Goal: Information Seeking & Learning: Learn about a topic

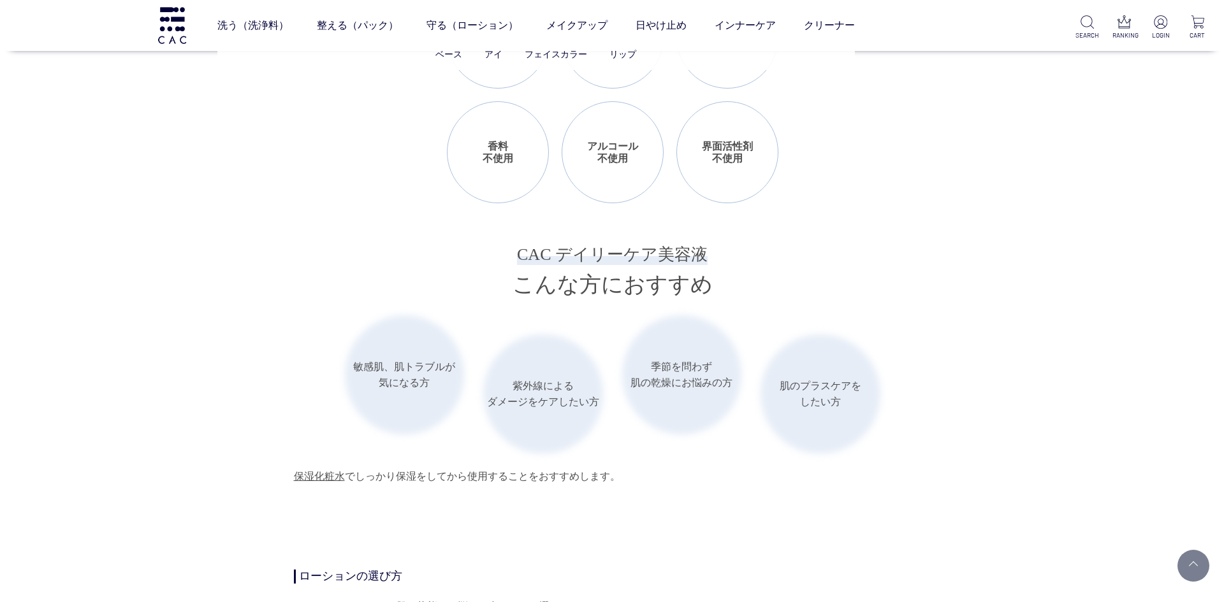
scroll to position [1658, 0]
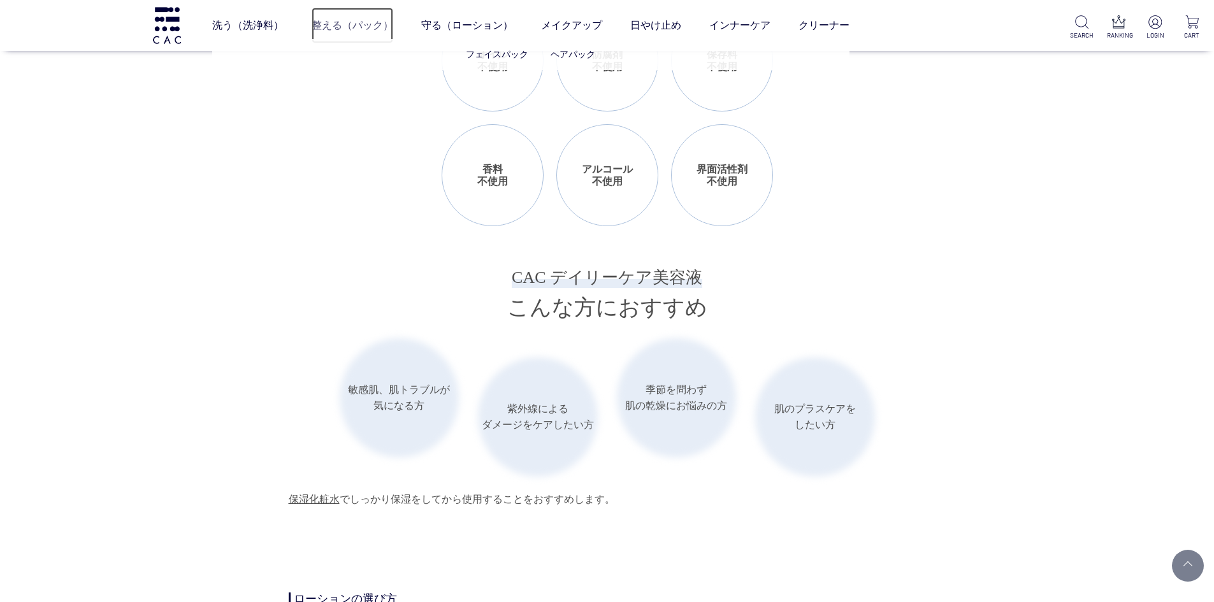
click at [337, 22] on link "整える（パック）" at bounding box center [353, 26] width 82 height 36
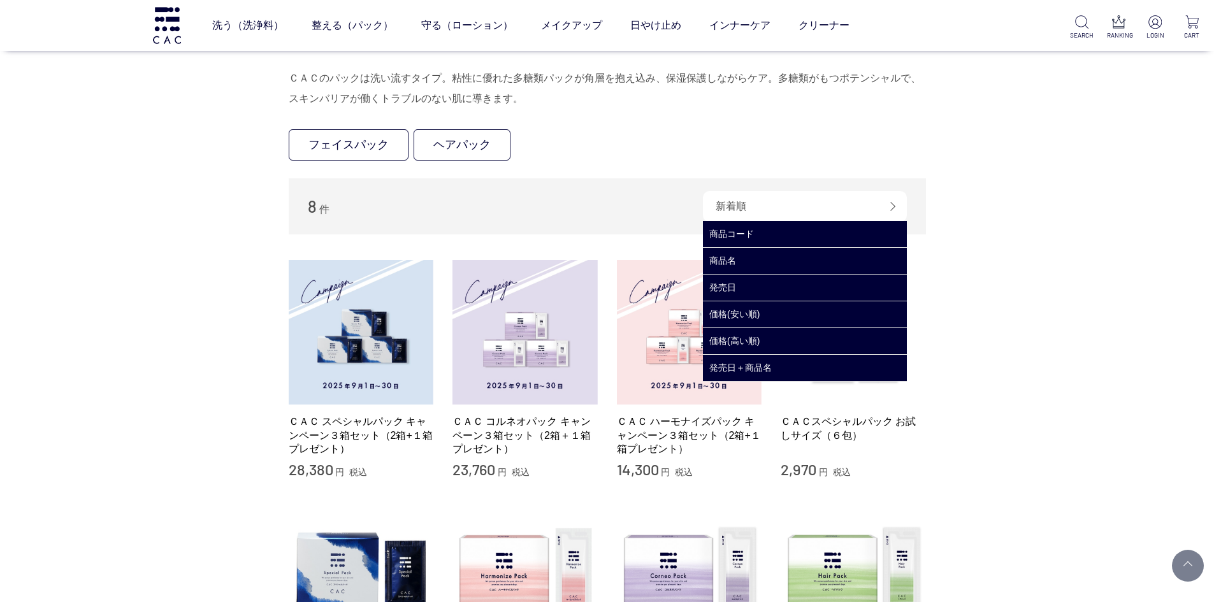
scroll to position [191, 0]
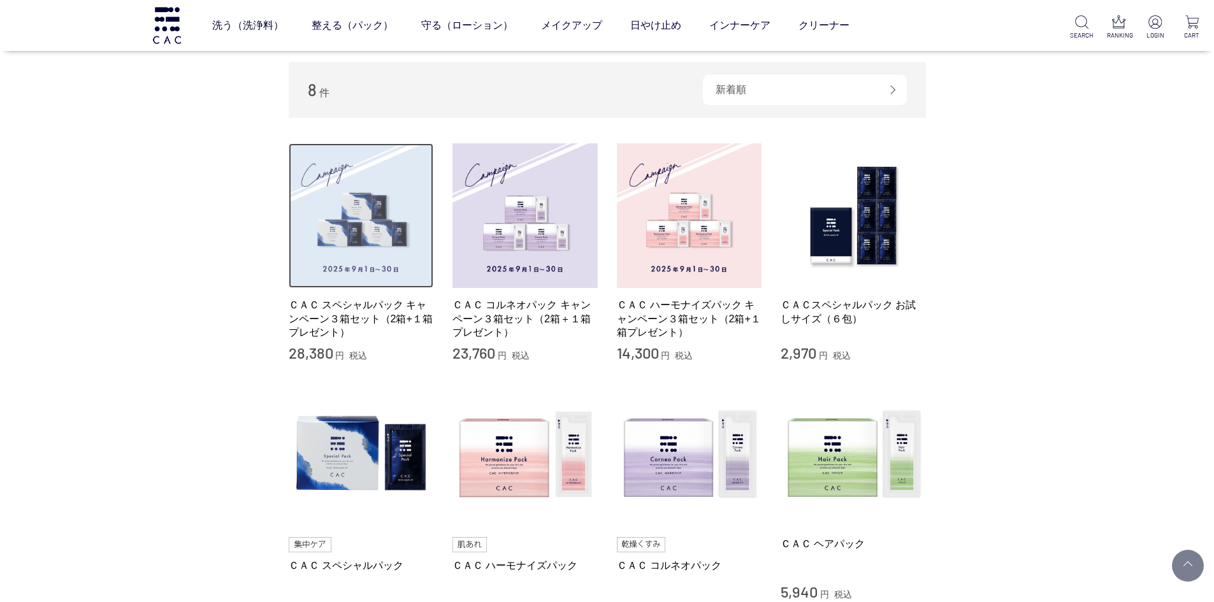
click at [375, 193] on img at bounding box center [361, 215] width 145 height 145
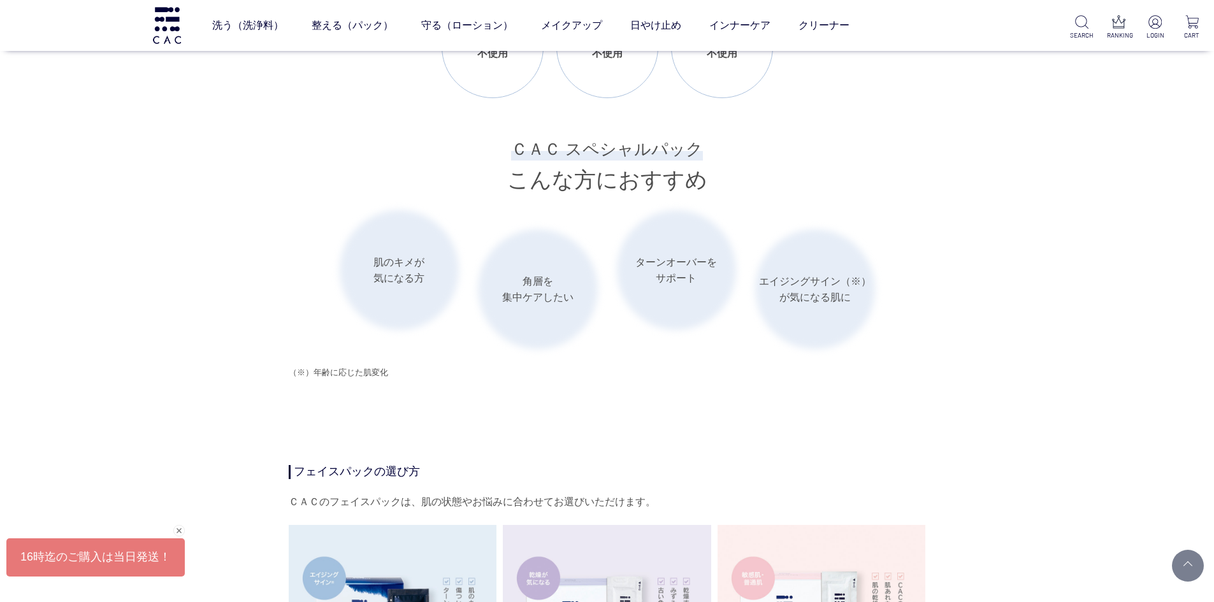
scroll to position [1785, 0]
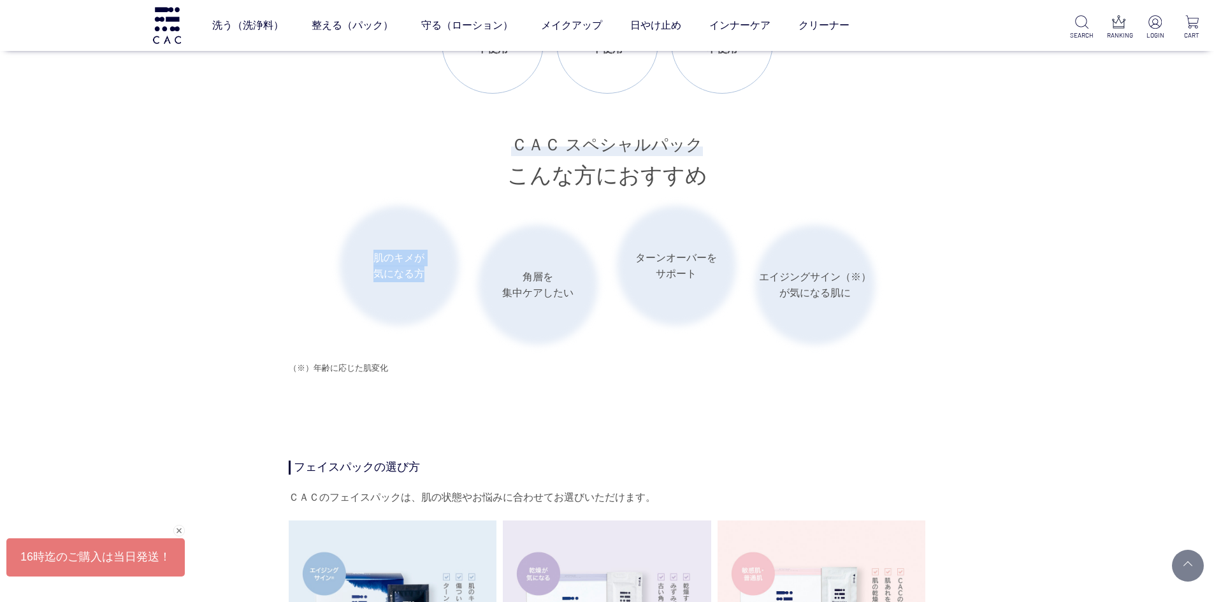
drag, startPoint x: 372, startPoint y: 266, endPoint x: 432, endPoint y: 289, distance: 64.5
click at [432, 289] on li "肌のキメが 気になる方" at bounding box center [400, 266] width 120 height 120
copy li "肌のキメが 気になる方"
drag, startPoint x: 1022, startPoint y: 371, endPoint x: 958, endPoint y: 369, distance: 63.8
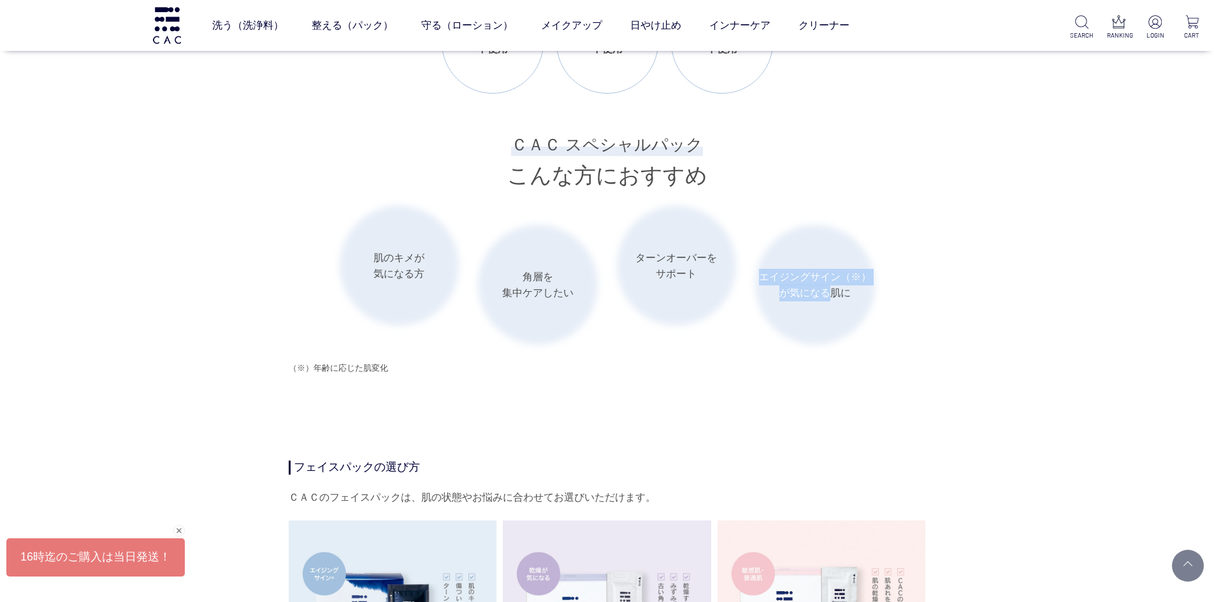
drag, startPoint x: 762, startPoint y: 287, endPoint x: 829, endPoint y: 304, distance: 69.1
click at [829, 304] on li "エイジングサイン（※） が気になる肌に" at bounding box center [815, 285] width 120 height 120
copy li "エイジングサイン（※） が気になる"
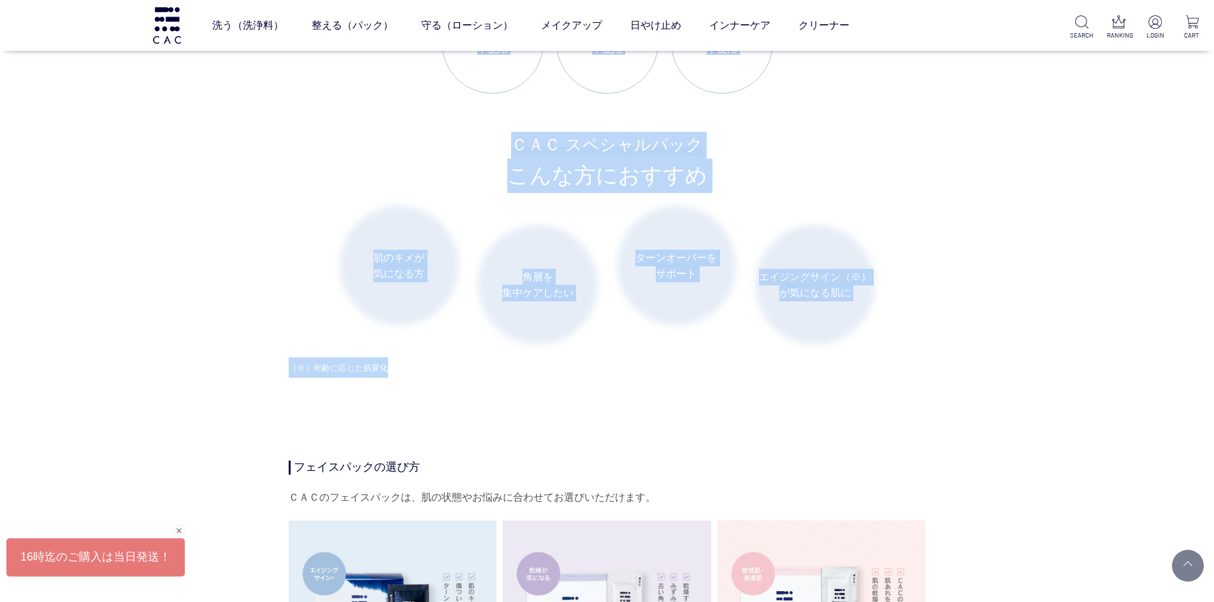
drag, startPoint x: 288, startPoint y: 384, endPoint x: 397, endPoint y: 384, distance: 109.7
copy div "【まとめ買いキャンペーン！】 CAC スペシャルパック3箱セットは、3箱を2箱分の値段で購入できるお得なセット！ 2025年9月1日～9月30日までの期間限定…"
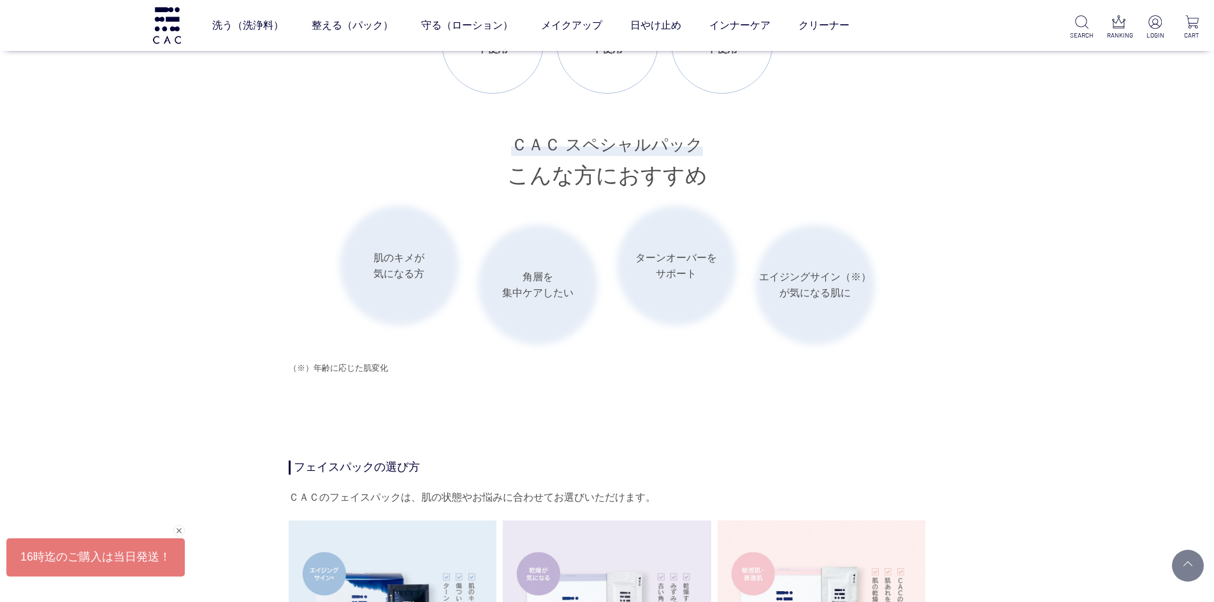
drag, startPoint x: 302, startPoint y: 448, endPoint x: 305, endPoint y: 426, distance: 22.0
drag, startPoint x: 291, startPoint y: 382, endPoint x: 383, endPoint y: 379, distance: 92.5
click at [383, 373] on span "（※）年齢に応じた肌変化" at bounding box center [338, 368] width 99 height 10
copy span "（※）年齢に応じた肌変化"
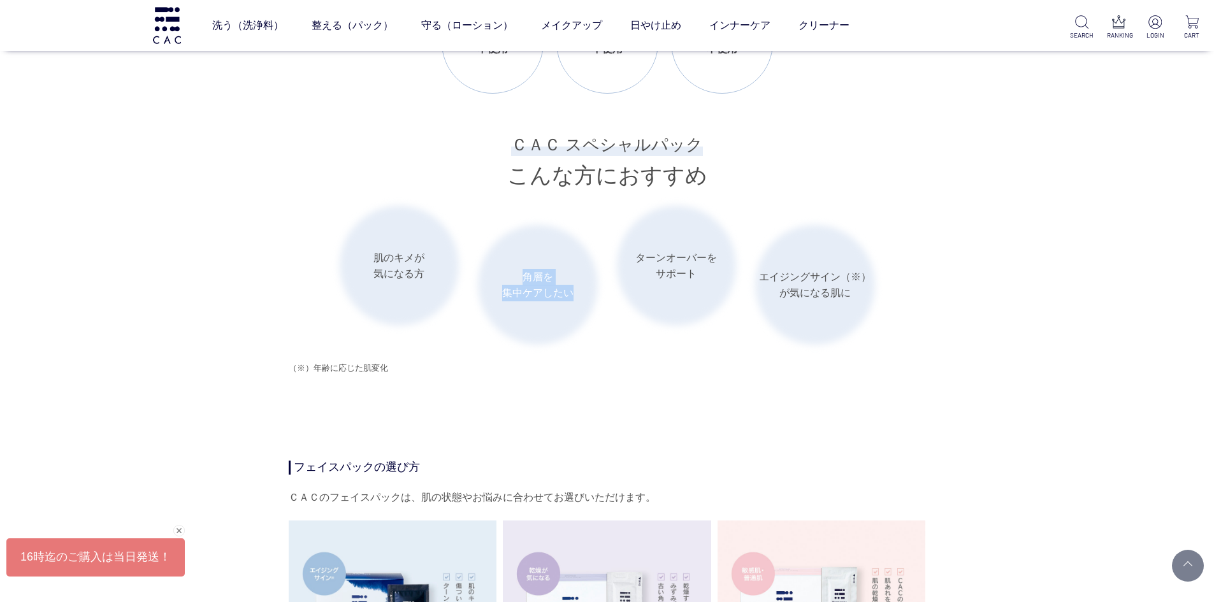
drag, startPoint x: 522, startPoint y: 288, endPoint x: 576, endPoint y: 305, distance: 56.1
click at [576, 305] on li "角層を 集中ケアしたい" at bounding box center [538, 285] width 120 height 120
copy li "角層を 集中ケアしたい"
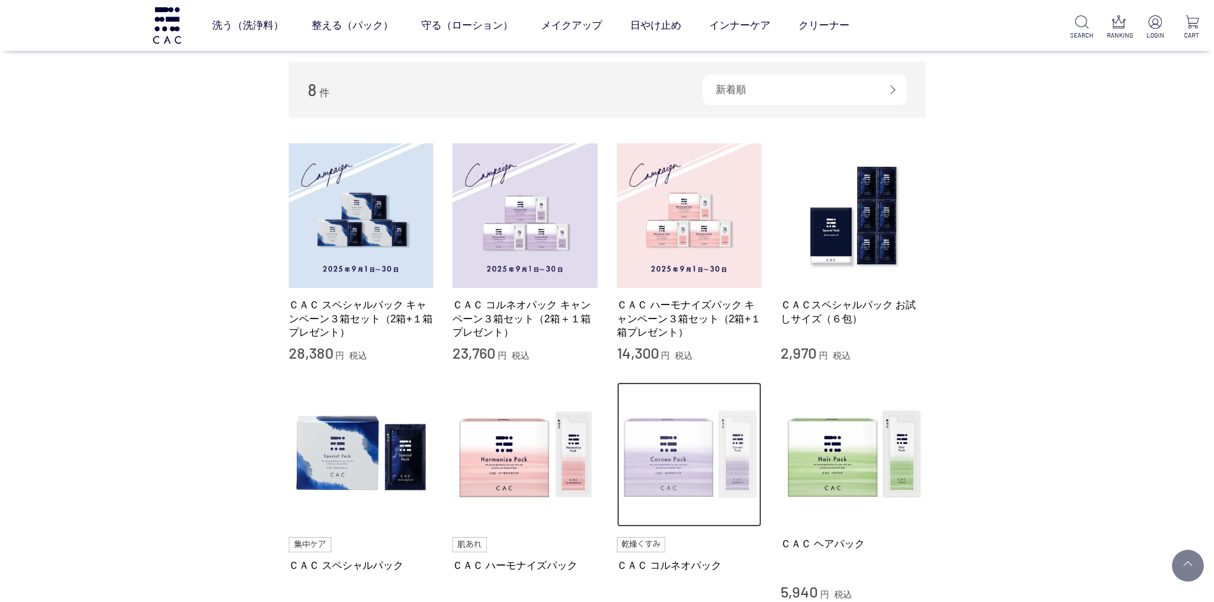
click at [698, 450] on img at bounding box center [689, 455] width 145 height 145
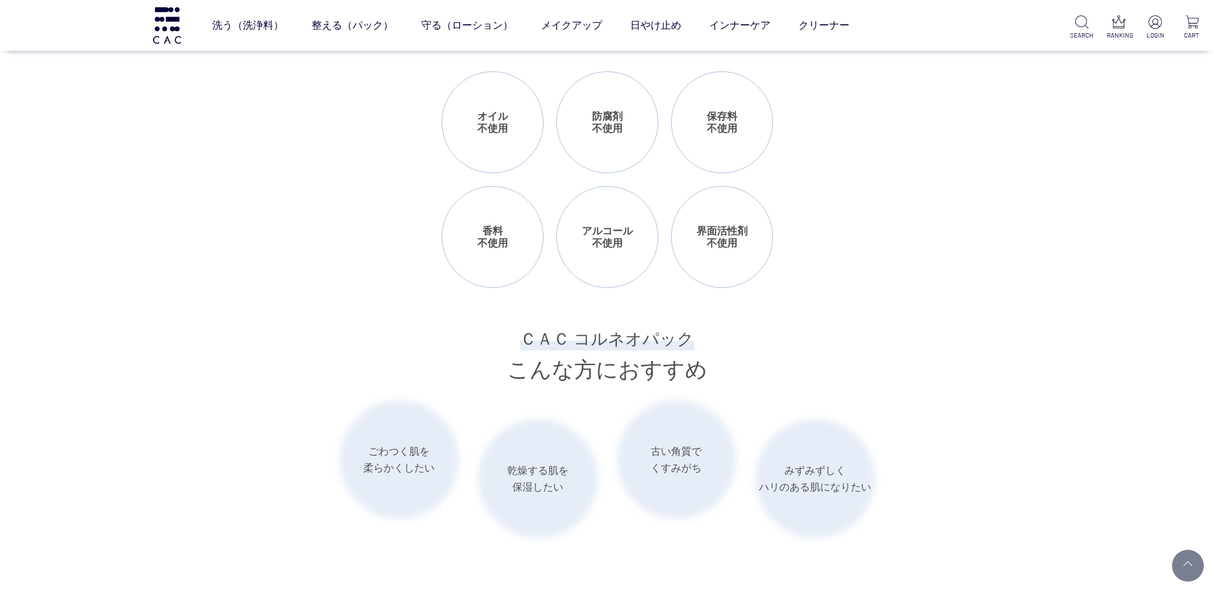
scroll to position [1658, 0]
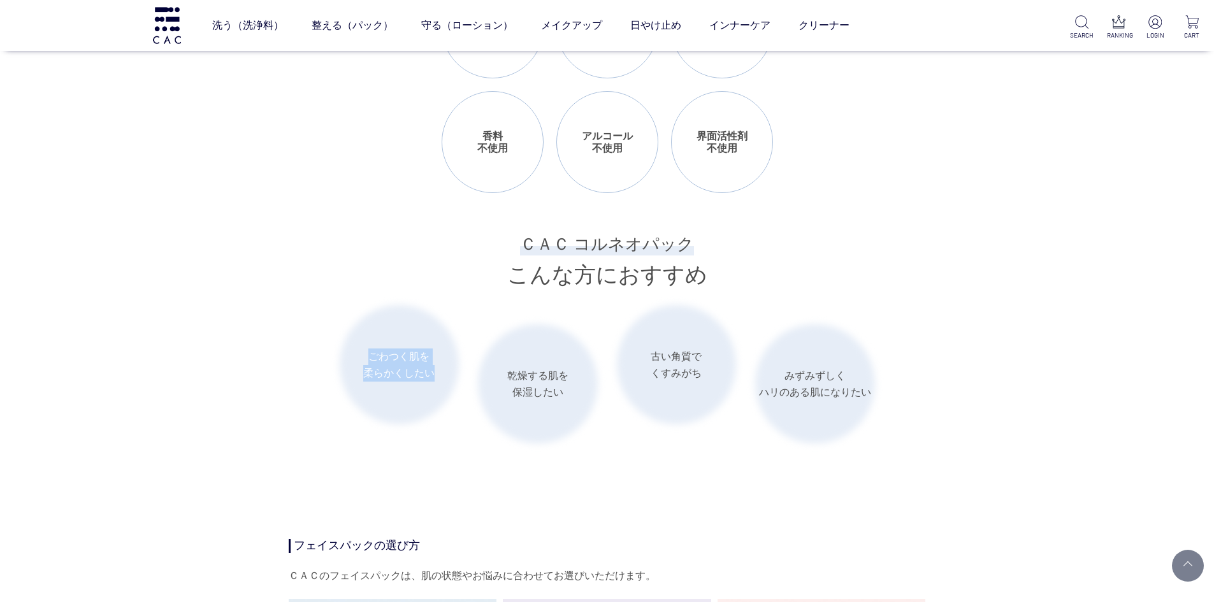
drag, startPoint x: 367, startPoint y: 356, endPoint x: 436, endPoint y: 373, distance: 71.4
click at [436, 373] on li "ごわつく肌を 柔らかくしたい" at bounding box center [400, 365] width 120 height 120
copy li "ごわつく肌を 柔らかくしたい"
click at [596, 374] on li "乾燥する肌を 保湿したい" at bounding box center [538, 384] width 120 height 120
drag, startPoint x: 646, startPoint y: 354, endPoint x: 711, endPoint y: 370, distance: 67.1
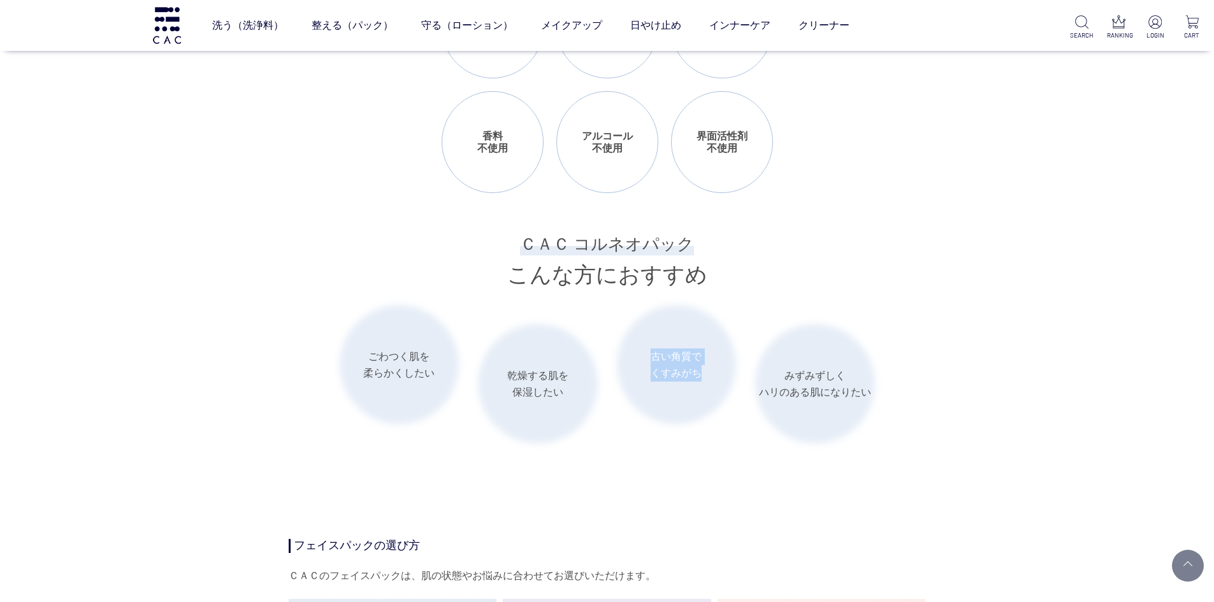
click at [711, 370] on li "古い角質で くすみがち" at bounding box center [677, 365] width 120 height 120
copy li "古い角質で くすみがち"
drag, startPoint x: 785, startPoint y: 373, endPoint x: 866, endPoint y: 390, distance: 82.6
click at [866, 390] on li "みずみずしく ハリのある肌になりたい" at bounding box center [815, 384] width 120 height 120
drag, startPoint x: 871, startPoint y: 391, endPoint x: 782, endPoint y: 373, distance: 90.4
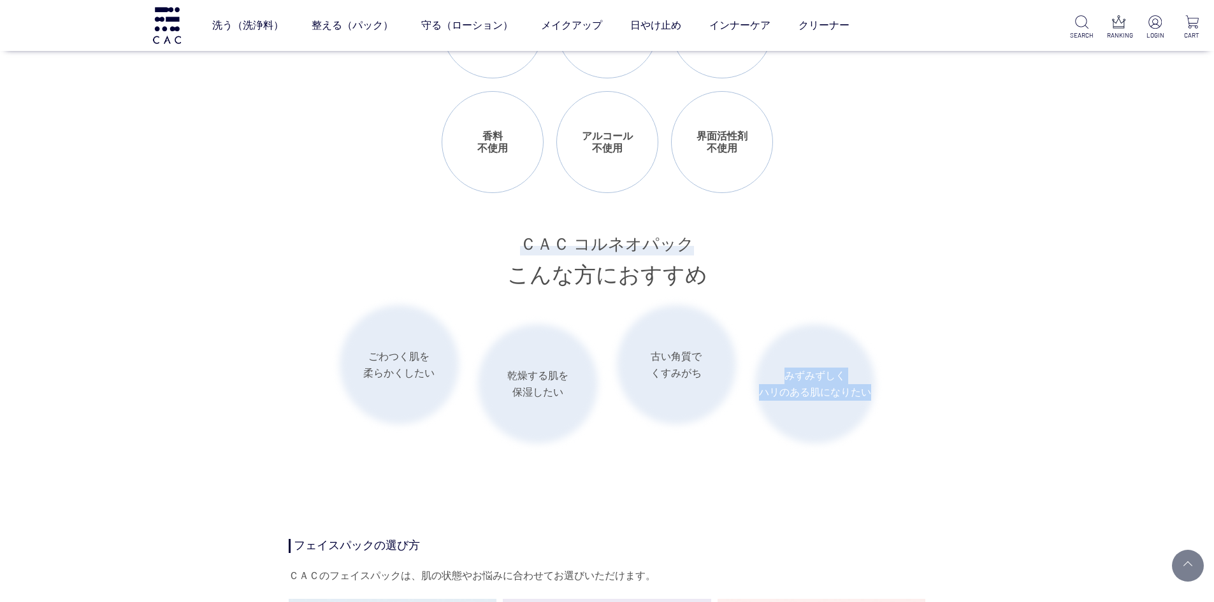
click at [782, 373] on li "みずみずしく ハリのある肌になりたい" at bounding box center [815, 384] width 120 height 120
copy li "みずみずしく ハリのある肌になりたい"
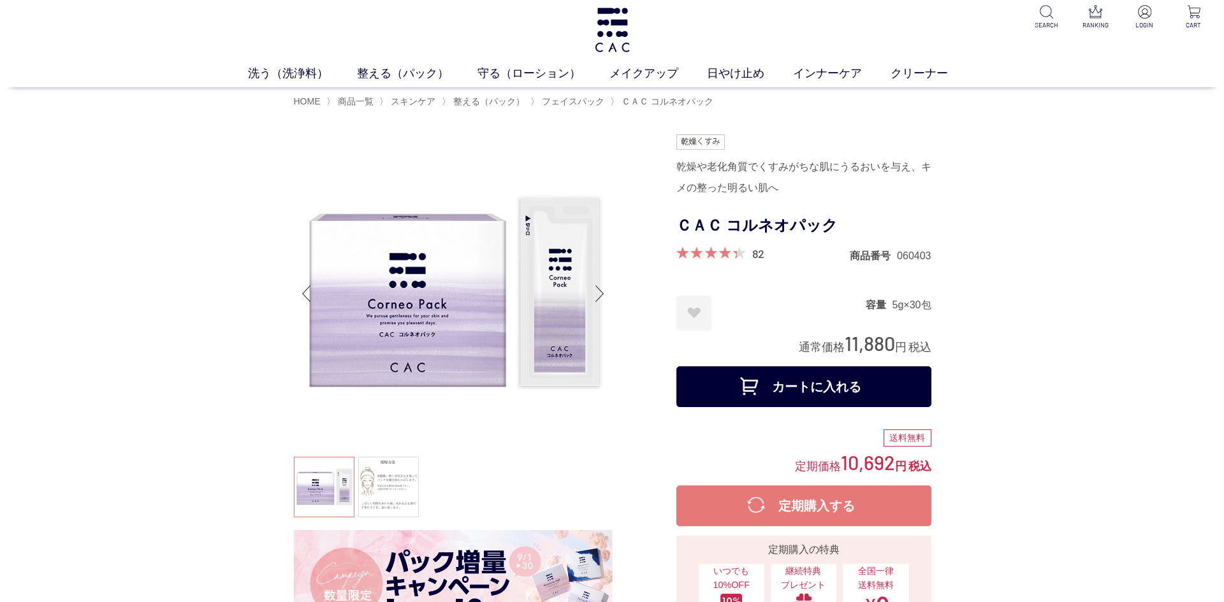
scroll to position [0, 0]
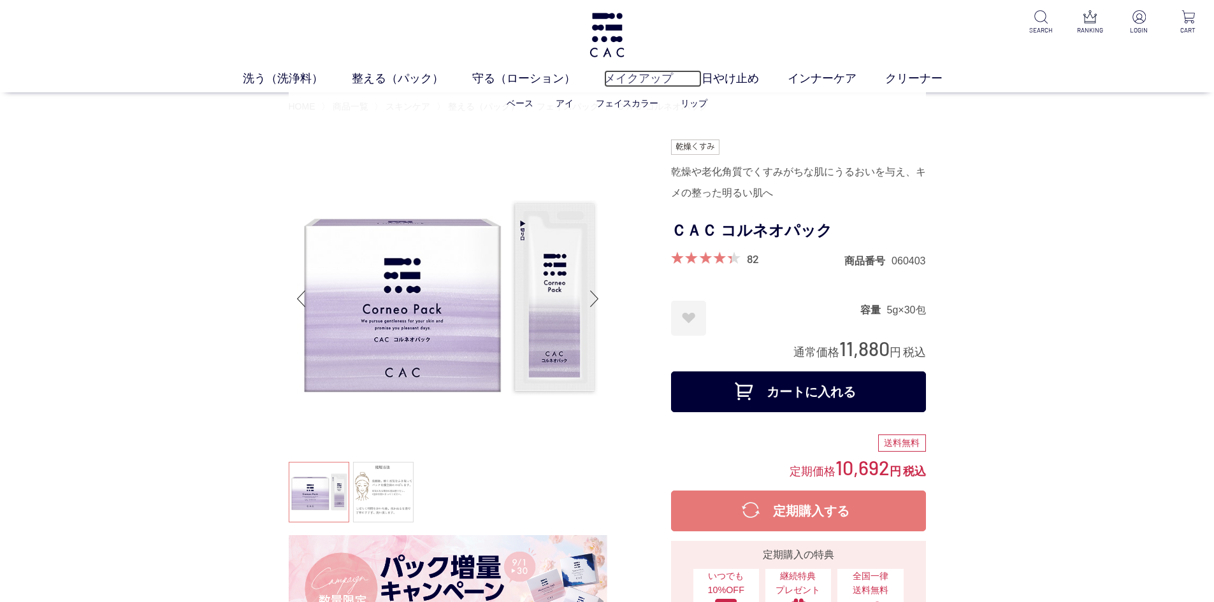
click at [627, 82] on link "メイクアップ" at bounding box center [653, 78] width 98 height 17
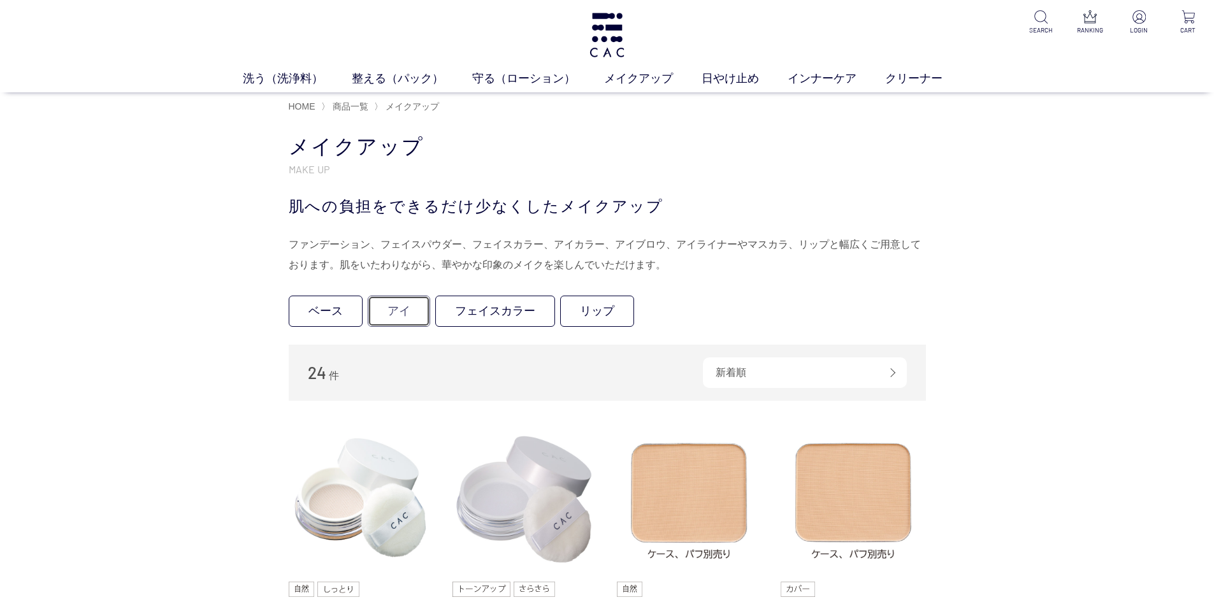
click at [408, 317] on link "アイ" at bounding box center [399, 311] width 62 height 31
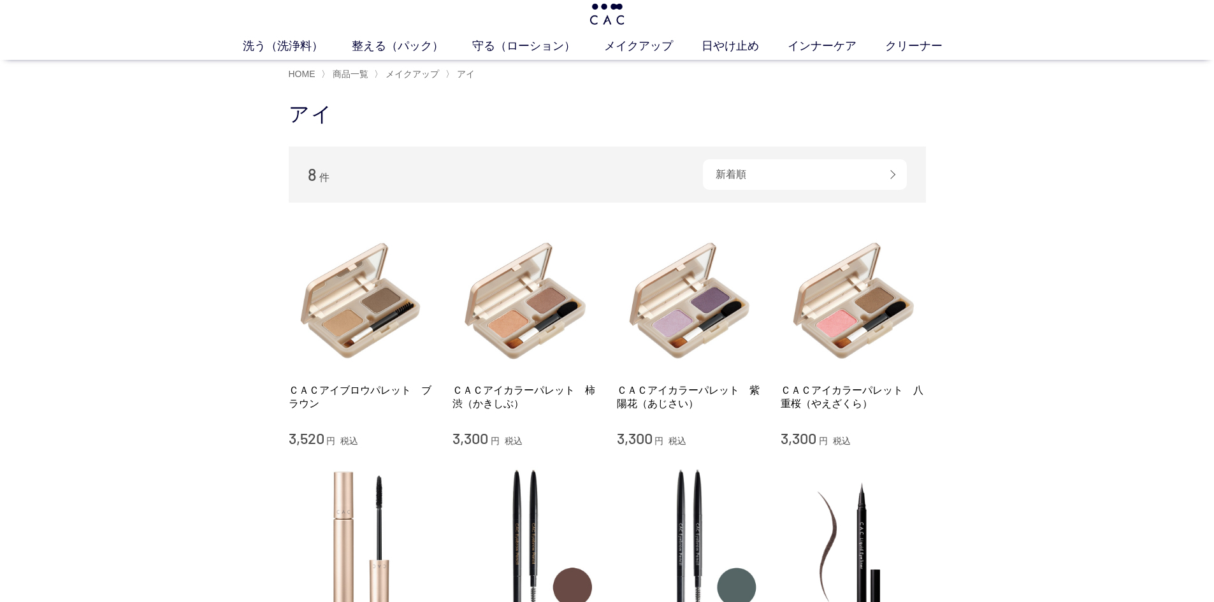
scroll to position [191, 0]
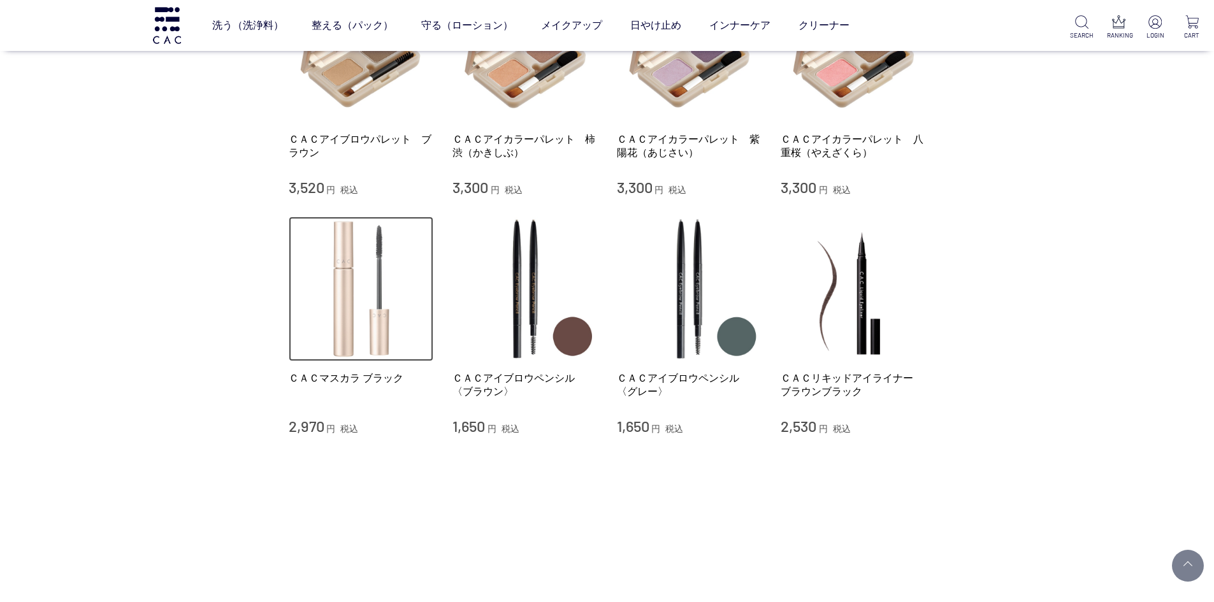
click at [349, 345] on img at bounding box center [361, 289] width 145 height 145
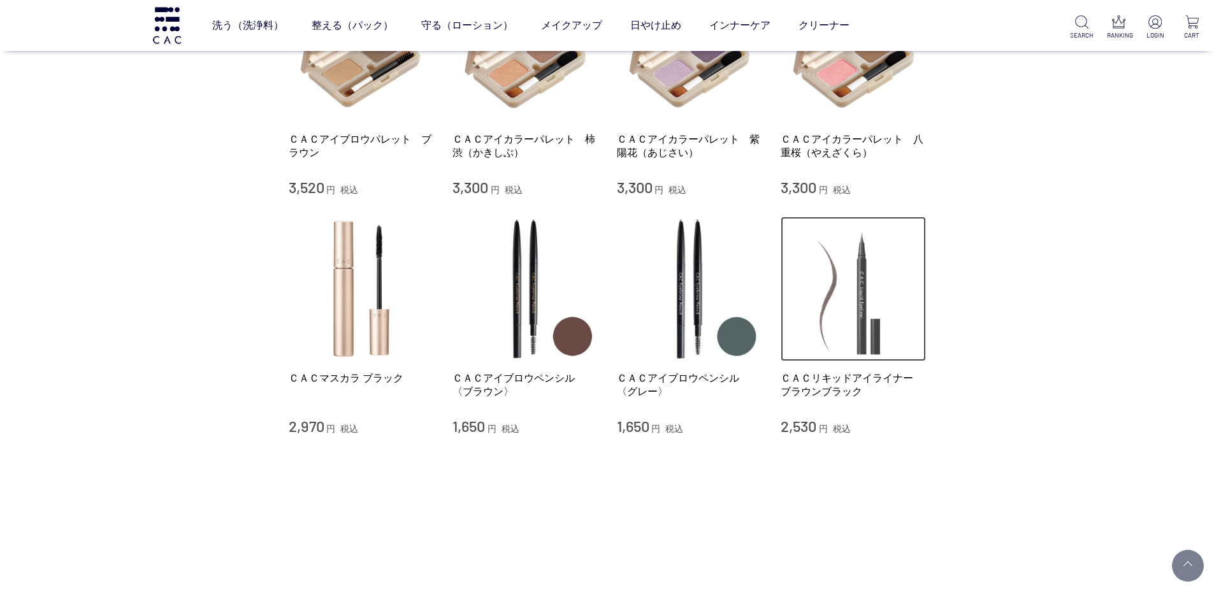
click at [875, 319] on img at bounding box center [853, 289] width 145 height 145
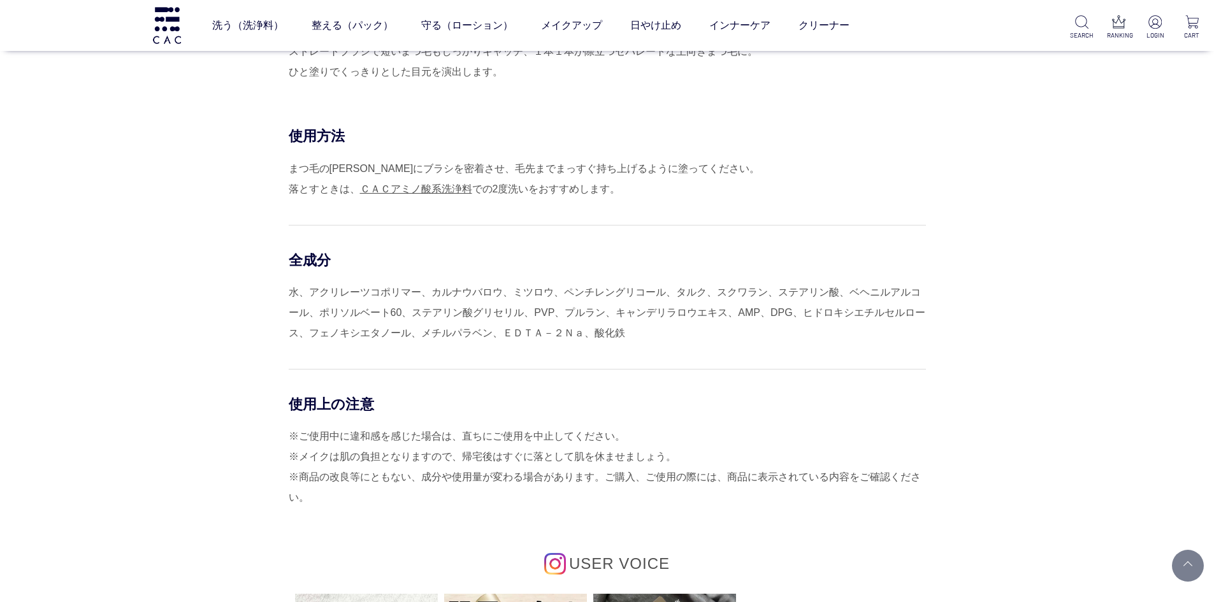
scroll to position [383, 0]
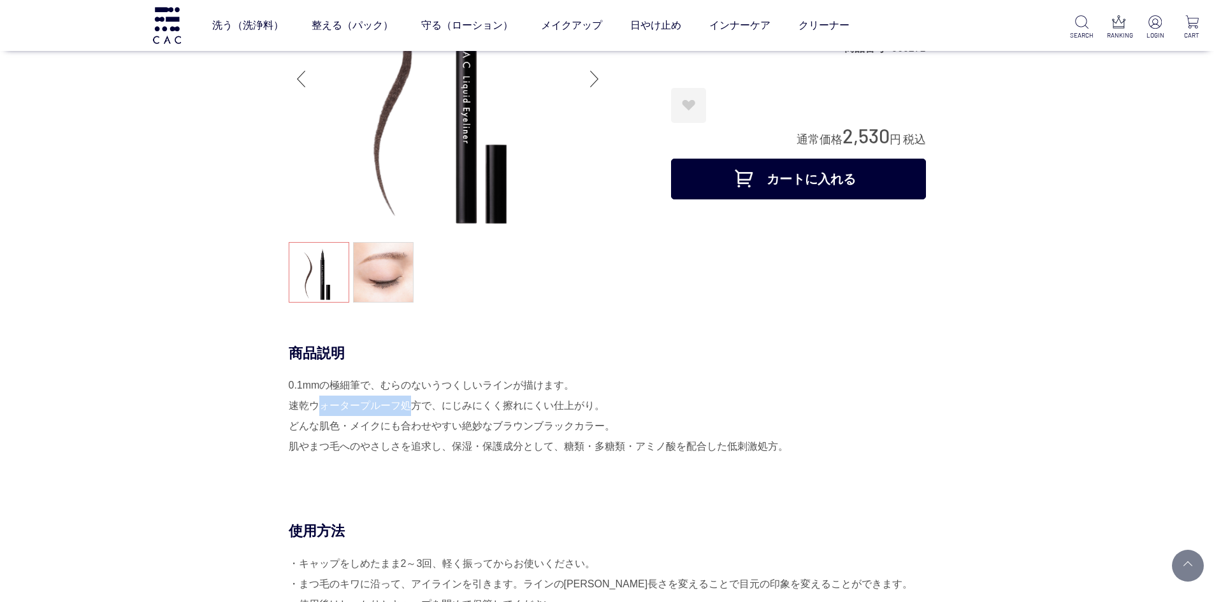
drag, startPoint x: 309, startPoint y: 406, endPoint x: 397, endPoint y: 402, distance: 88.7
click at [397, 402] on div "0.1mmの極細筆で、むらのないうつくしいラインが描けます。 速乾ウォータープルーフ処方で、にじみにくく擦れにくい仕上がり。 どんな肌色・メイクにも合わせやす…" at bounding box center [608, 426] width 638 height 102
click at [424, 402] on div "0.1mmの極細筆で、むらのないうつくしいラインが描けます。 速乾ウォータープルーフ処方で、にじみにくく擦れにくい仕上がり。 どんな肌色・メイクにも合わせやす…" at bounding box center [608, 426] width 638 height 102
drag, startPoint x: 294, startPoint y: 406, endPoint x: 414, endPoint y: 403, distance: 119.9
click at [414, 403] on div "0.1mmの極細筆で、むらのないうつくしいラインが描けます。 速乾ウォータープルーフ処方で、にじみにくく擦れにくい仕上がり。 どんな肌色・メイクにも合わせやす…" at bounding box center [608, 426] width 638 height 102
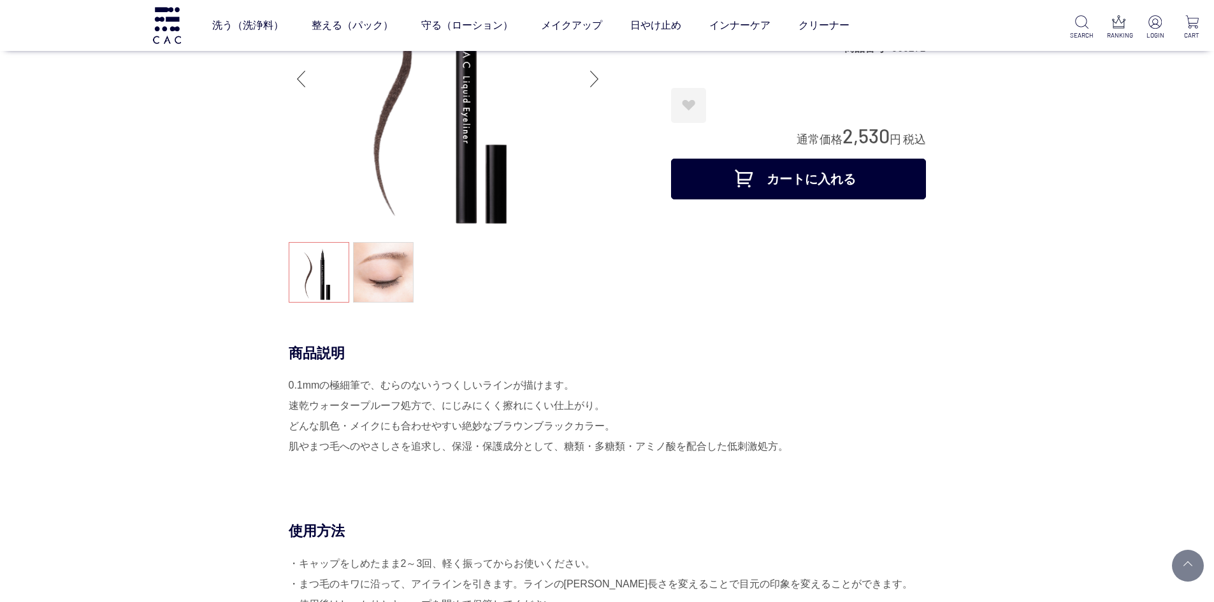
click at [449, 403] on div "0.1mmの極細筆で、むらのないうつくしいラインが描けます。 速乾ウォータープルーフ処方で、にじみにくく擦れにくい仕上がり。 どんな肌色・メイクにも合わせやす…" at bounding box center [608, 426] width 638 height 102
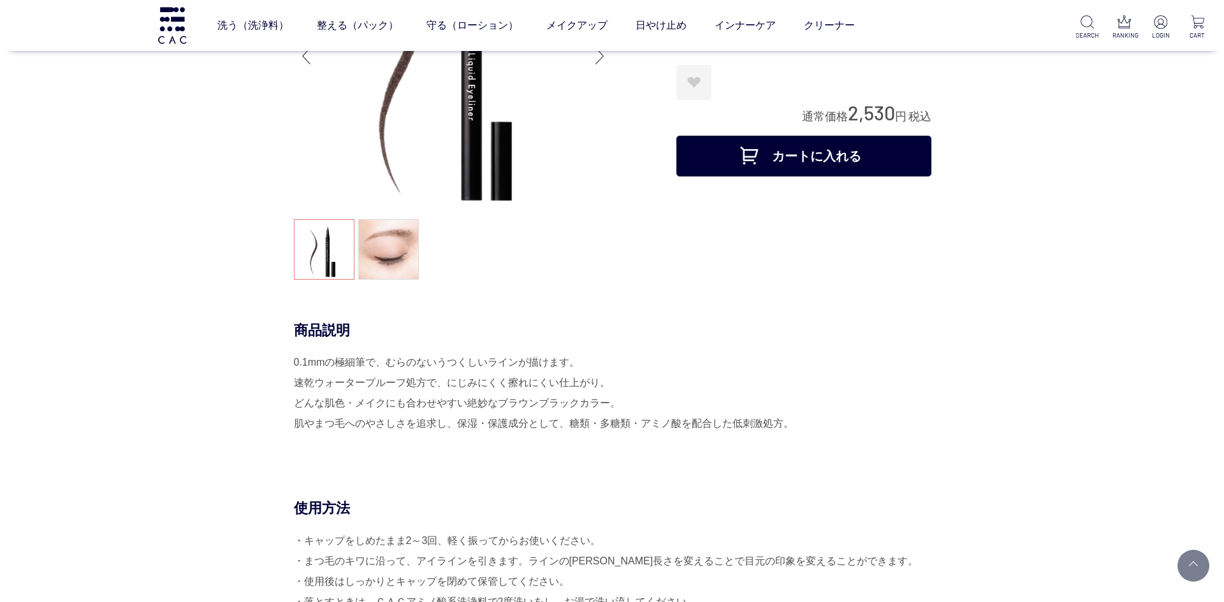
scroll to position [128, 0]
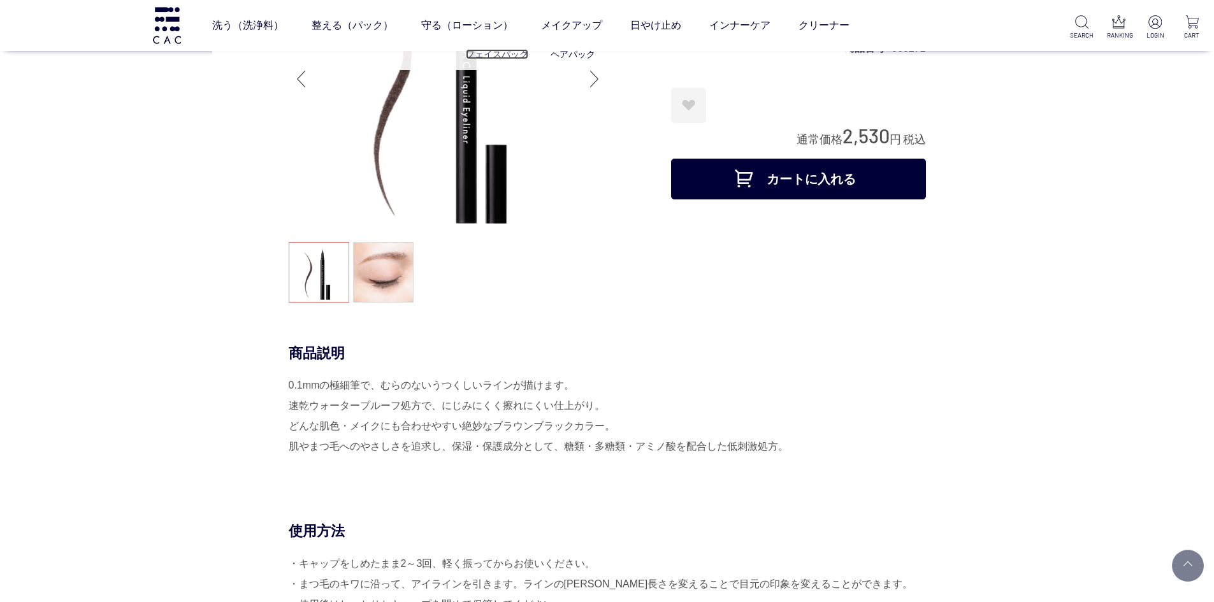
click at [518, 57] on link "フェイスパック" at bounding box center [497, 54] width 62 height 10
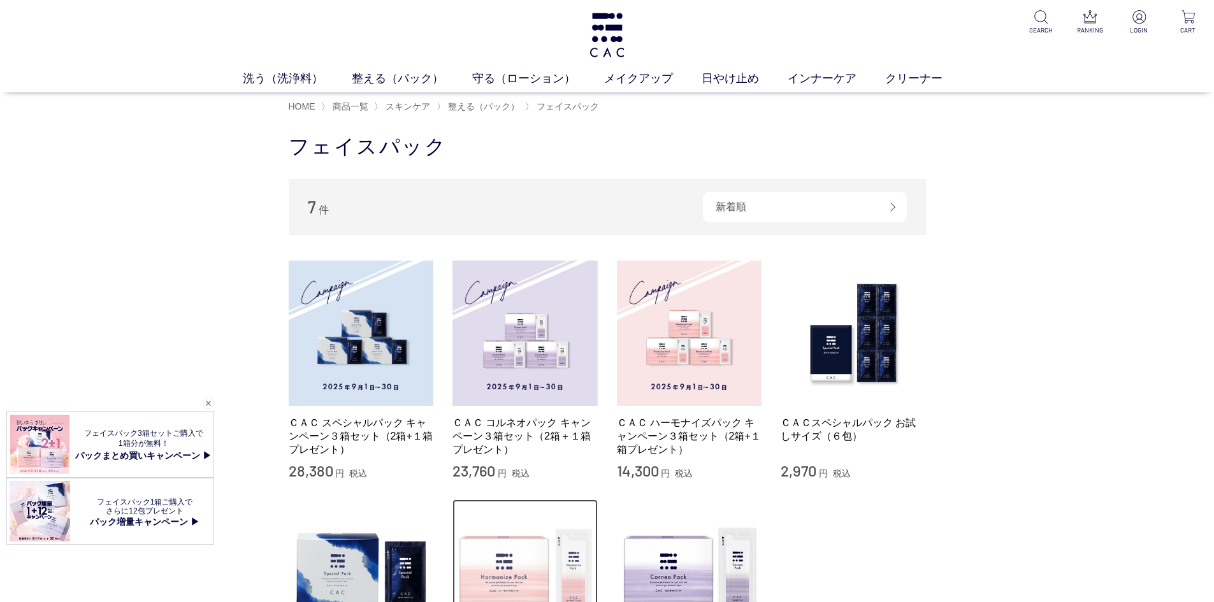
click at [546, 568] on img at bounding box center [525, 572] width 145 height 145
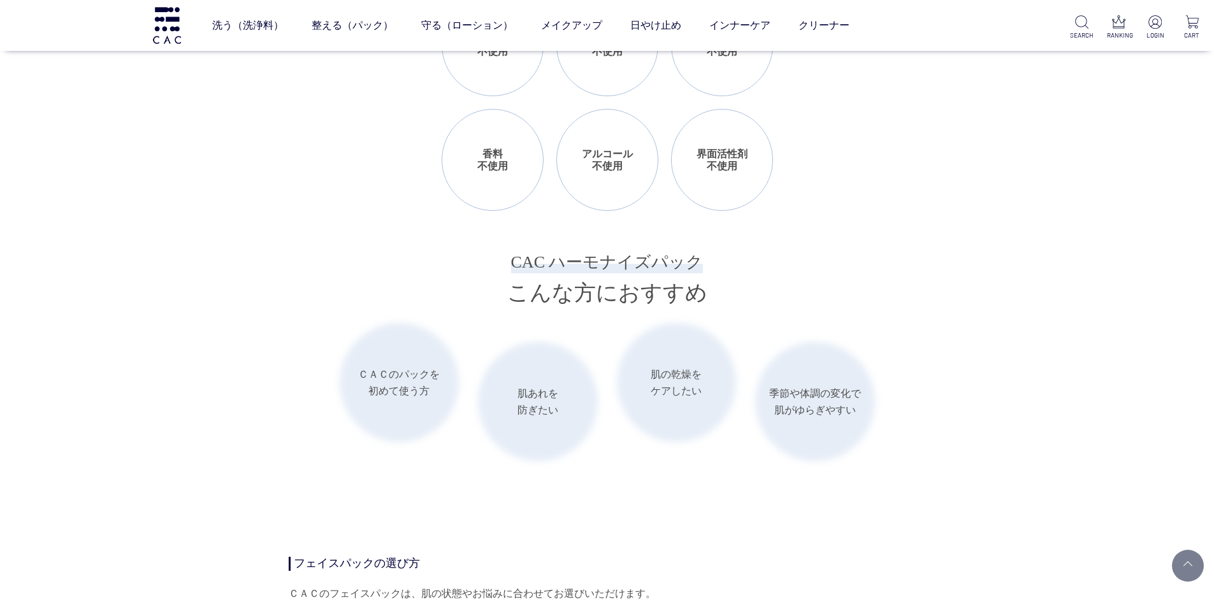
scroll to position [1658, 0]
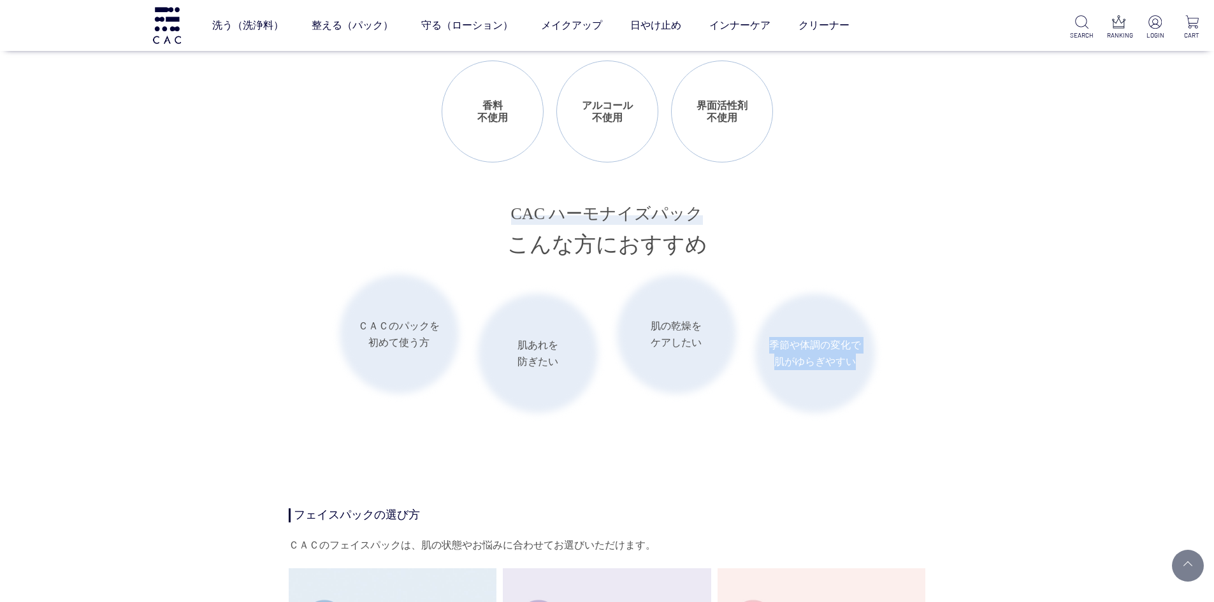
drag, startPoint x: 772, startPoint y: 342, endPoint x: 859, endPoint y: 361, distance: 88.7
click at [864, 361] on li "季節や体調の変化で 肌がゆらぎやすい" at bounding box center [815, 354] width 120 height 120
copy li "季節や体調の変化で 肌がゆらぎやすい"
drag, startPoint x: 518, startPoint y: 343, endPoint x: 565, endPoint y: 366, distance: 53.0
click at [565, 366] on li "肌あれを 防ぎたい" at bounding box center [538, 354] width 120 height 120
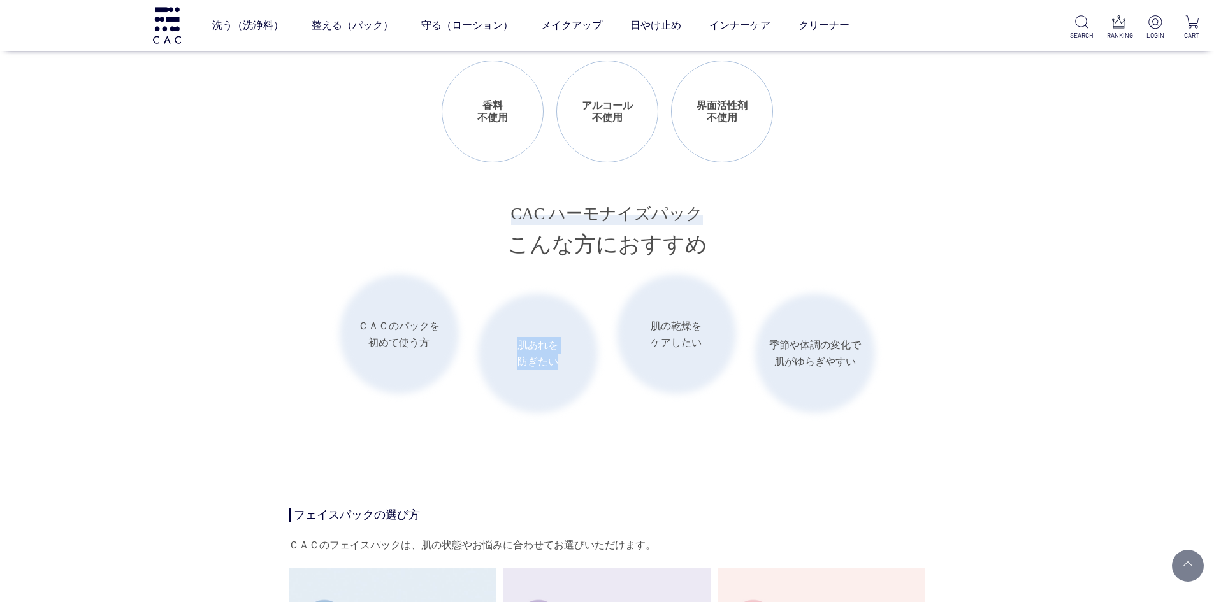
copy li "肌あれを 防ぎたい"
drag, startPoint x: 356, startPoint y: 321, endPoint x: 446, endPoint y: 345, distance: 92.5
click at [446, 345] on li "ＣＡＣのパックを 初めて使う方" at bounding box center [400, 335] width 120 height 120
copy li "ＣＡＣのパックを 初めて使う方"
drag, startPoint x: 652, startPoint y: 323, endPoint x: 722, endPoint y: 342, distance: 72.9
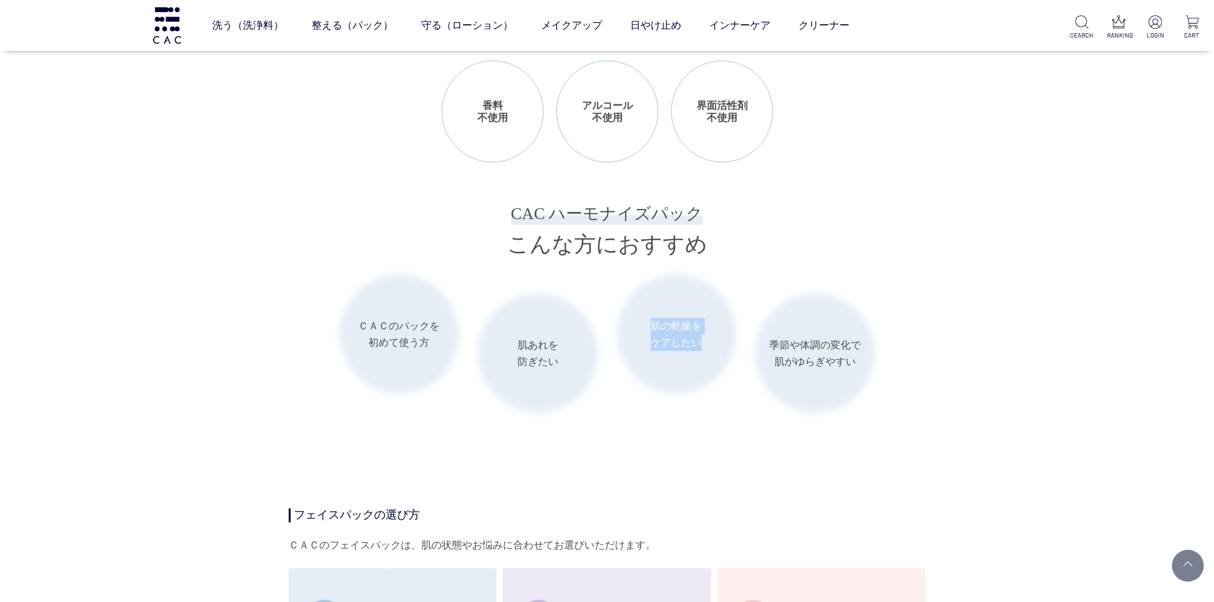
click at [722, 342] on li "肌の乾燥を ケアしたい" at bounding box center [677, 335] width 120 height 120
copy li "肌の乾燥を ケアしたい"
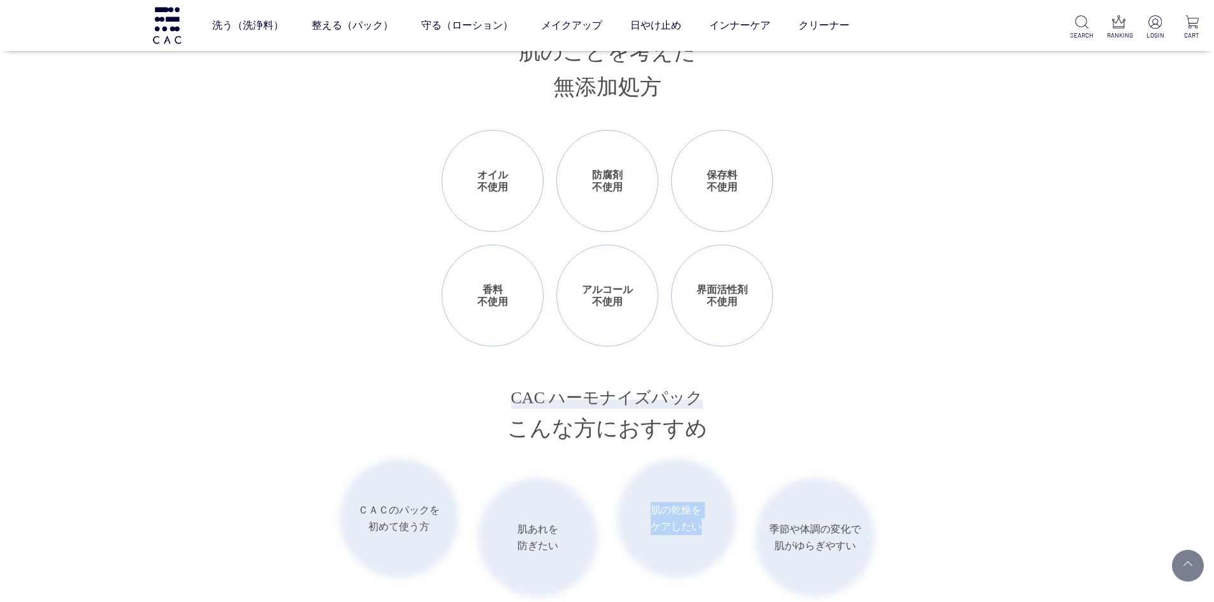
scroll to position [1466, 0]
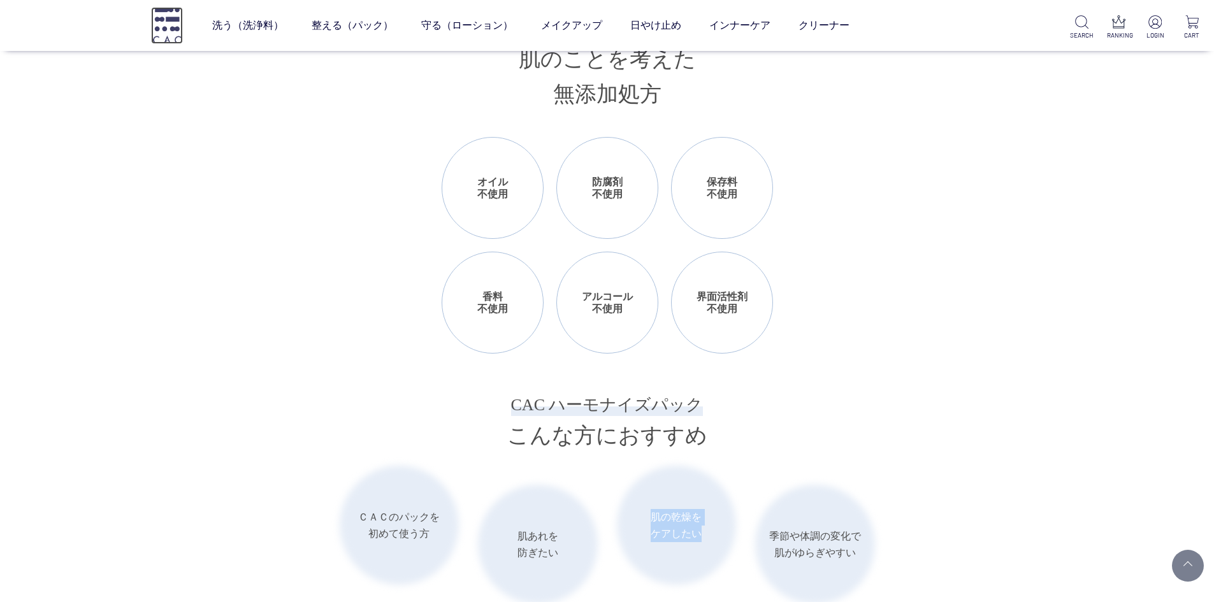
click at [157, 18] on img at bounding box center [167, 25] width 32 height 36
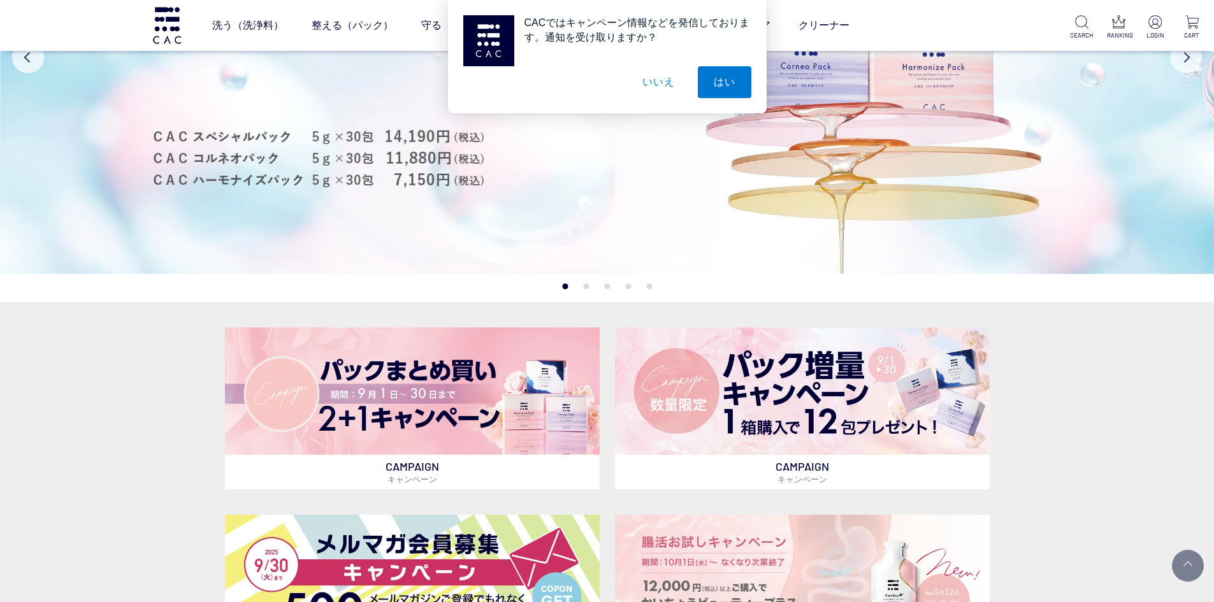
click at [661, 80] on button "いいえ" at bounding box center [659, 82] width 64 height 32
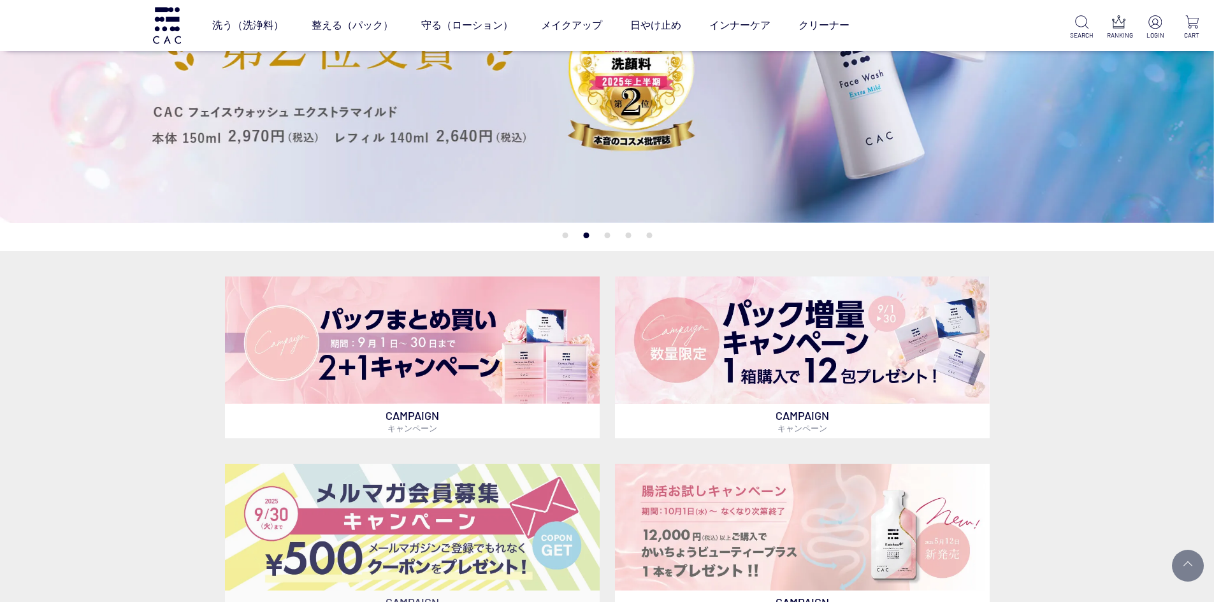
scroll to position [128, 0]
